Goal: Navigation & Orientation: Find specific page/section

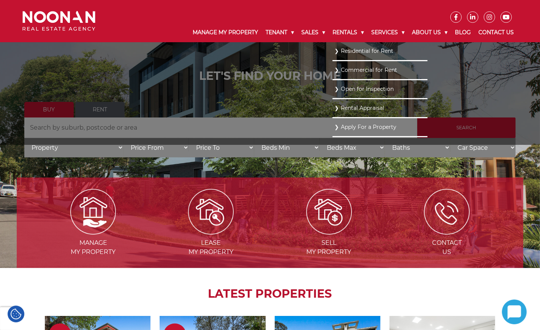
scroll to position [47, 0]
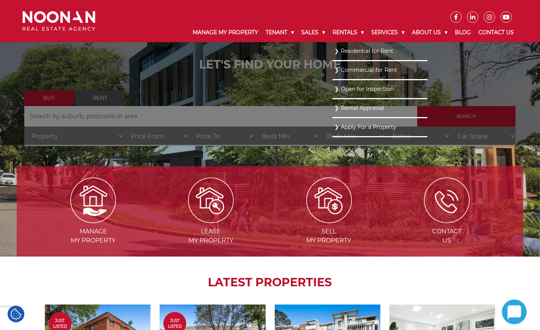
click at [334, 50] on link "Residential for Rent" at bounding box center [379, 51] width 91 height 10
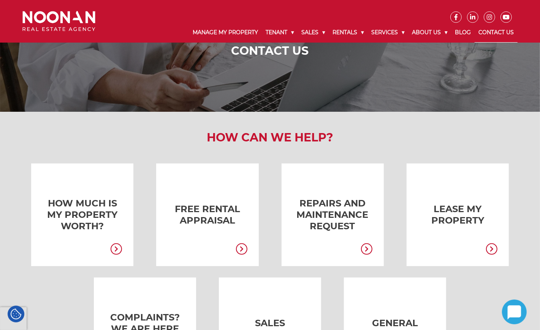
scroll to position [95, 0]
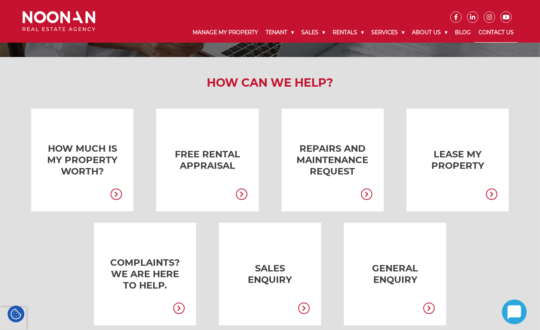
click at [243, 197] on icon at bounding box center [241, 193] width 11 height 11
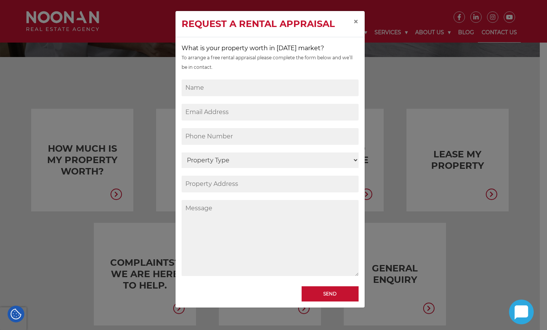
drag, startPoint x: 466, startPoint y: 249, endPoint x: 348, endPoint y: 213, distance: 123.4
click at [466, 248] on div "Request a Rental Appraisal × What is your property worth in today’s market? To …" at bounding box center [273, 165] width 547 height 330
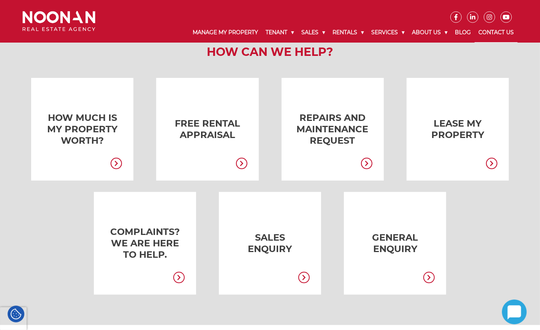
scroll to position [142, 0]
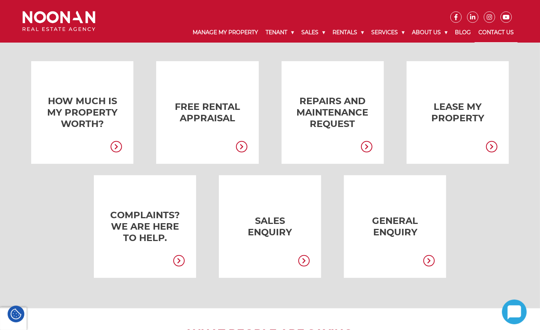
click at [430, 259] on icon at bounding box center [428, 260] width 11 height 11
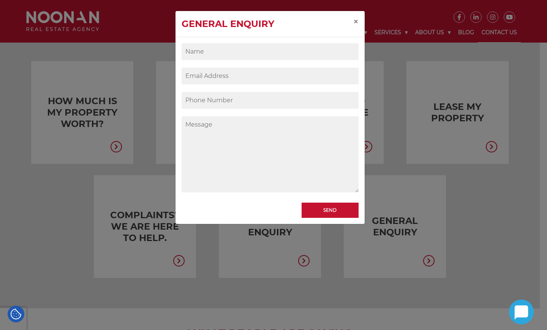
drag, startPoint x: 479, startPoint y: 235, endPoint x: 466, endPoint y: 231, distance: 13.5
click at [480, 235] on div "General Enquiry × Send" at bounding box center [273, 165] width 547 height 330
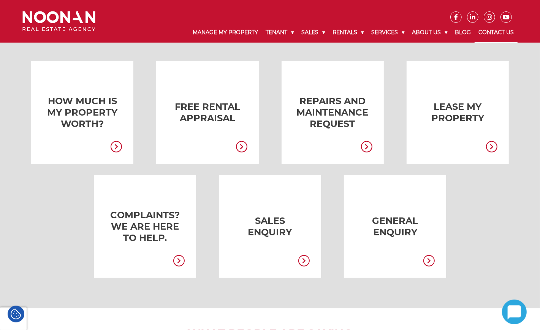
click at [116, 141] on icon at bounding box center [116, 146] width 11 height 11
click at [365, 144] on icon at bounding box center [366, 146] width 11 height 11
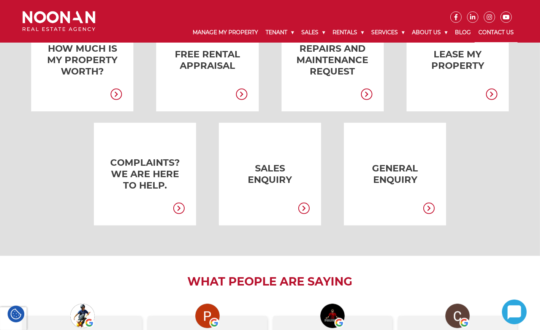
scroll to position [0, 0]
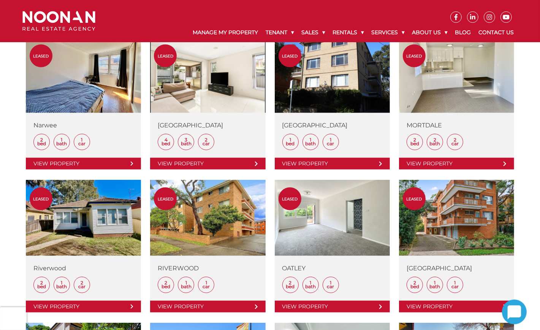
scroll to position [665, 0]
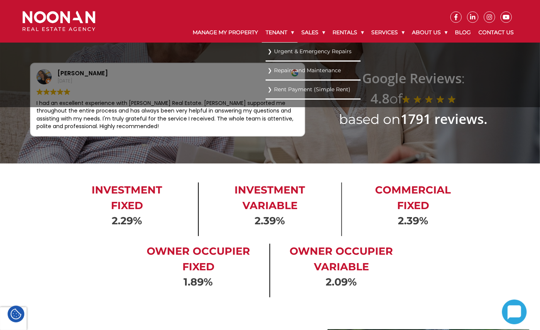
click at [281, 33] on link "Tenant" at bounding box center [280, 33] width 36 height 20
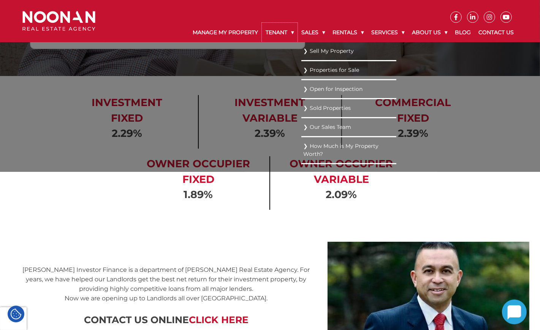
scroll to position [95, 0]
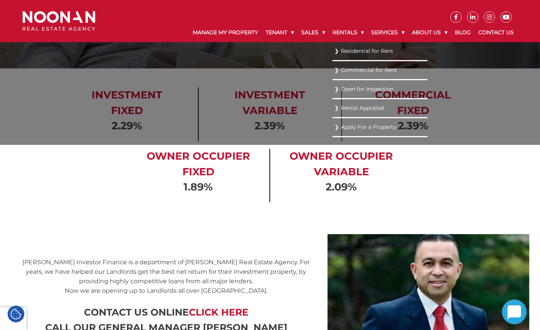
click at [334, 106] on link "Rental Appraisal" at bounding box center [379, 108] width 91 height 10
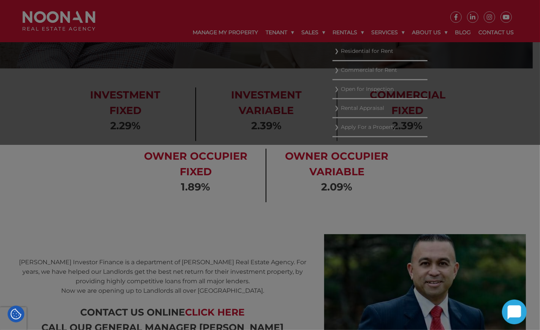
scroll to position [0, 0]
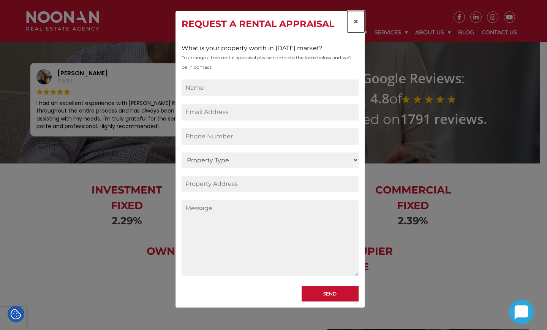
click at [354, 20] on span "×" at bounding box center [355, 21] width 5 height 11
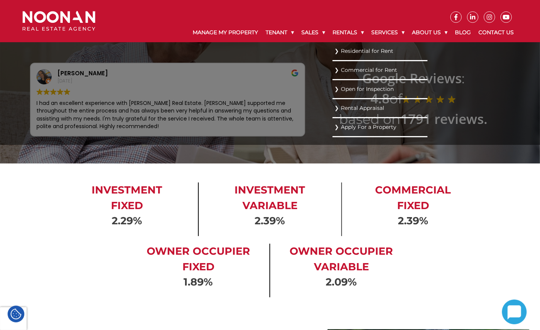
click at [334, 71] on link "Commercial for Rent" at bounding box center [379, 70] width 91 height 10
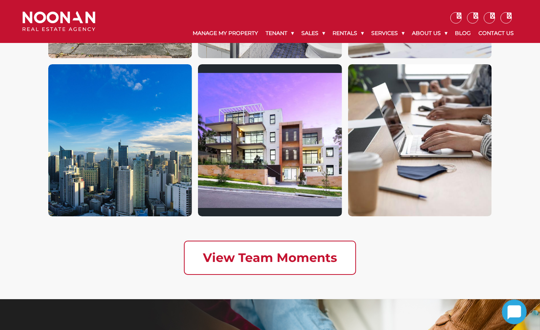
scroll to position [2020, 0]
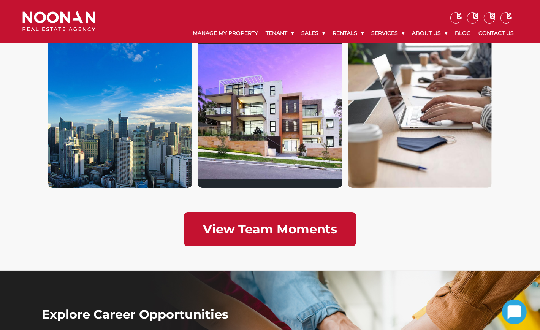
click at [314, 240] on link "View Team Moments" at bounding box center [270, 229] width 172 height 34
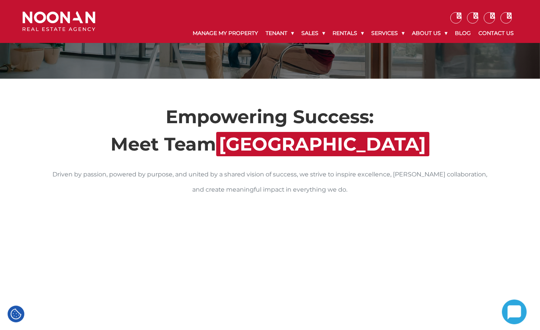
scroll to position [0, 0]
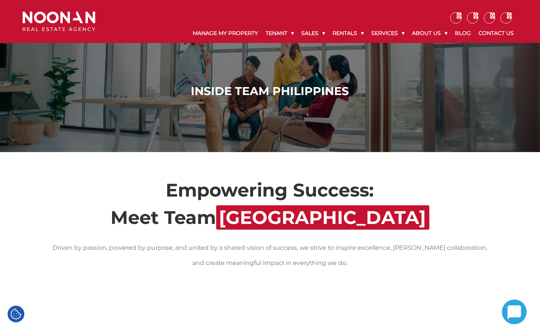
click at [65, 18] on img at bounding box center [58, 21] width 73 height 20
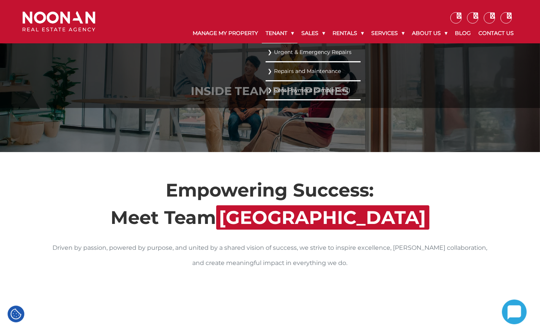
click at [280, 33] on link "Tenant" at bounding box center [280, 34] width 36 height 20
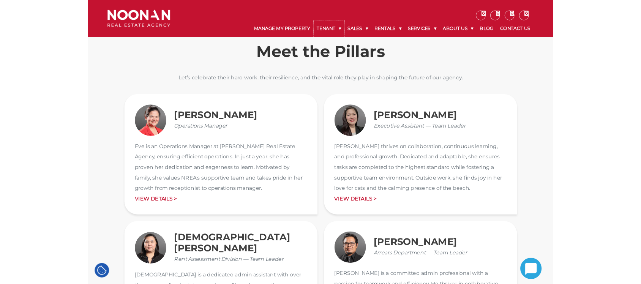
scroll to position [760, 0]
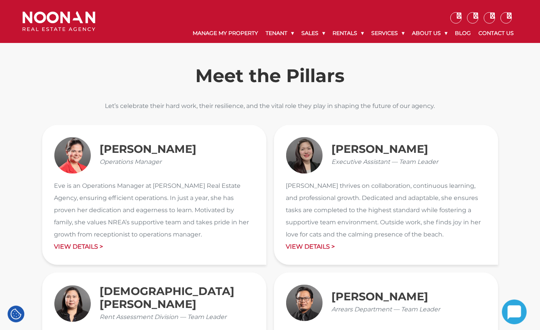
click at [74, 21] on img at bounding box center [58, 21] width 73 height 20
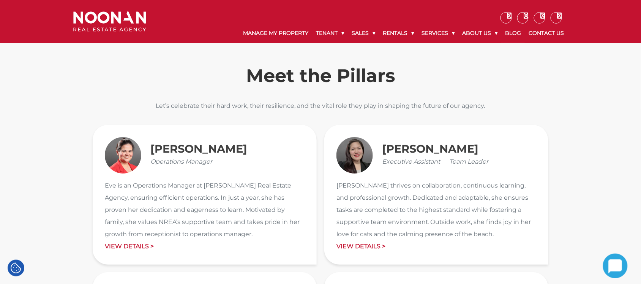
click at [514, 33] on link "Blog" at bounding box center [513, 34] width 24 height 20
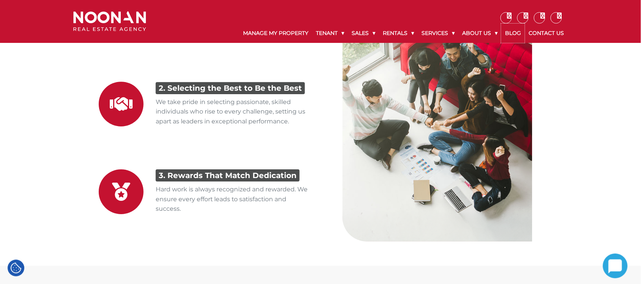
scroll to position [1709, 0]
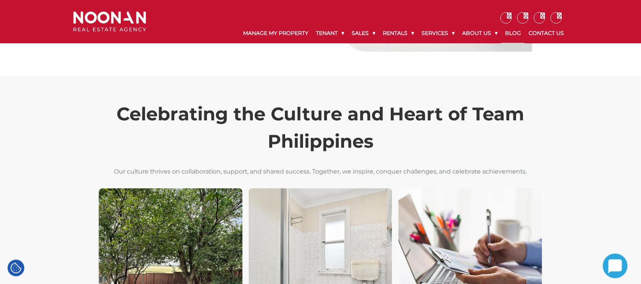
click at [517, 32] on link "Blog" at bounding box center [513, 34] width 24 height 20
click at [511, 35] on link "Blog" at bounding box center [513, 34] width 24 height 20
click at [513, 34] on link "Blog" at bounding box center [513, 34] width 24 height 20
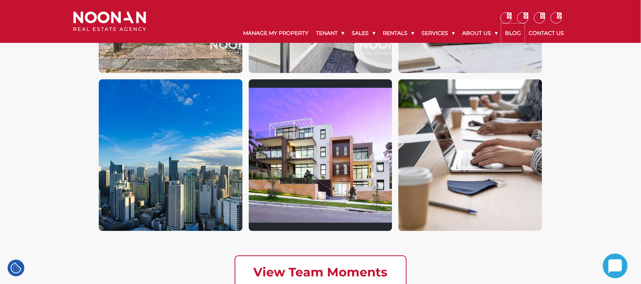
scroll to position [1970, 0]
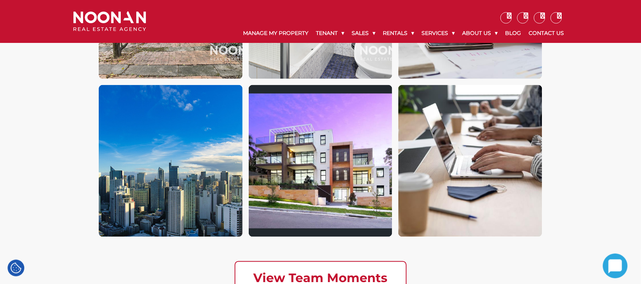
click at [96, 29] on img at bounding box center [109, 21] width 73 height 20
